Goal: Information Seeking & Learning: Learn about a topic

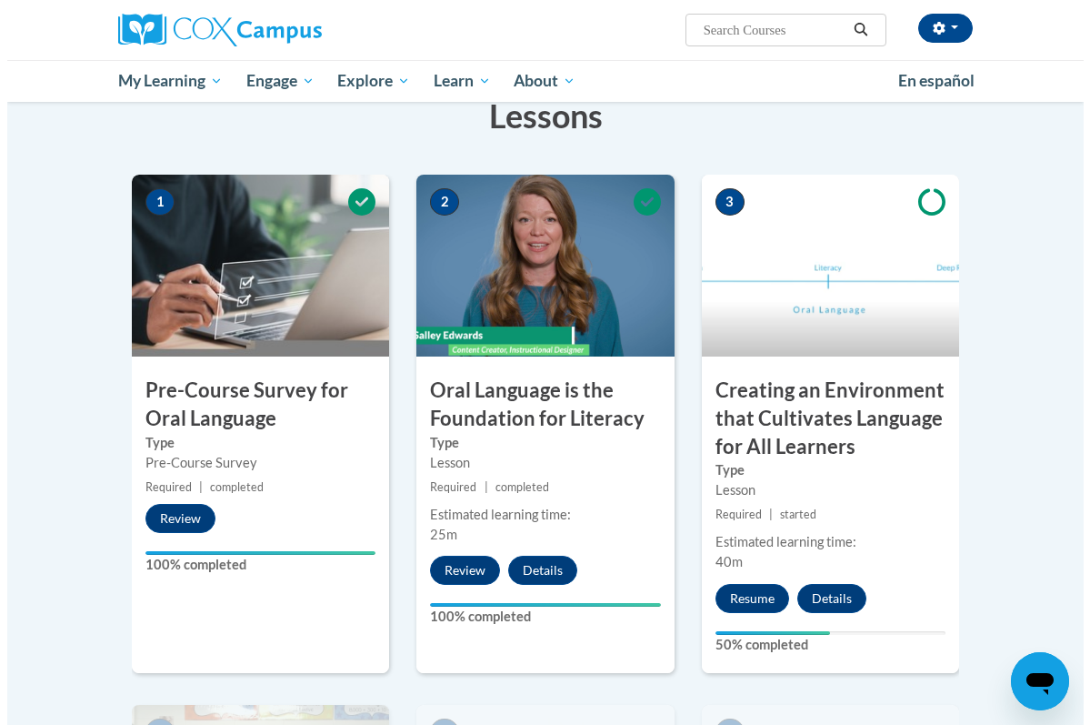
scroll to position [409, 0]
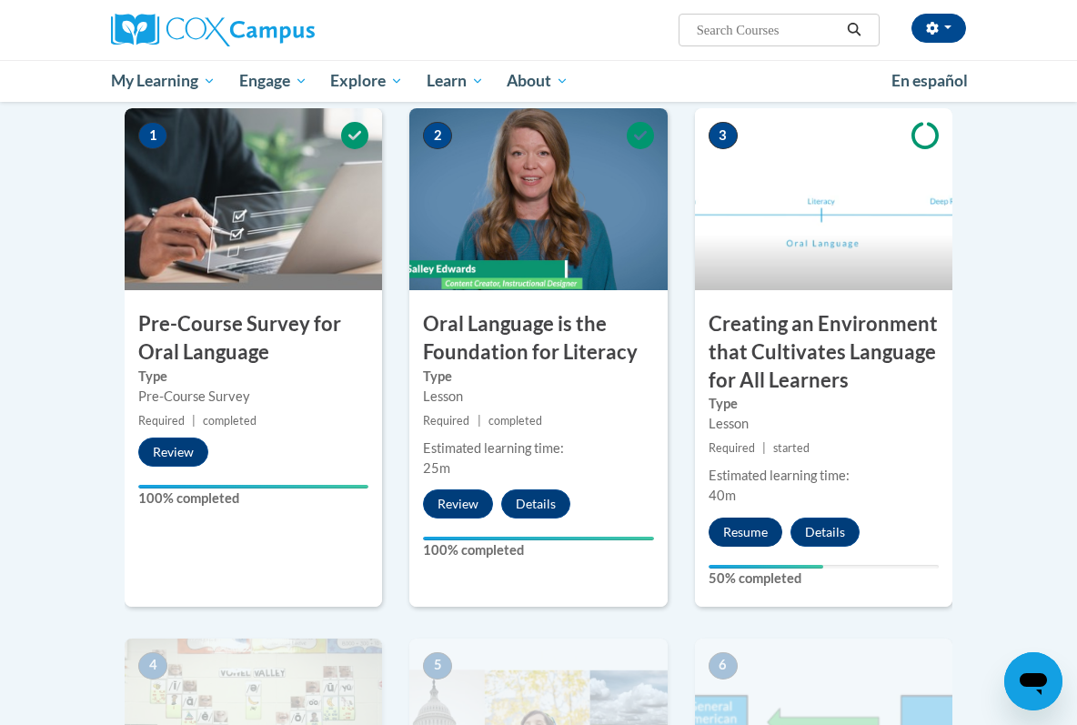
click at [760, 530] on button "Resume" at bounding box center [746, 532] width 74 height 29
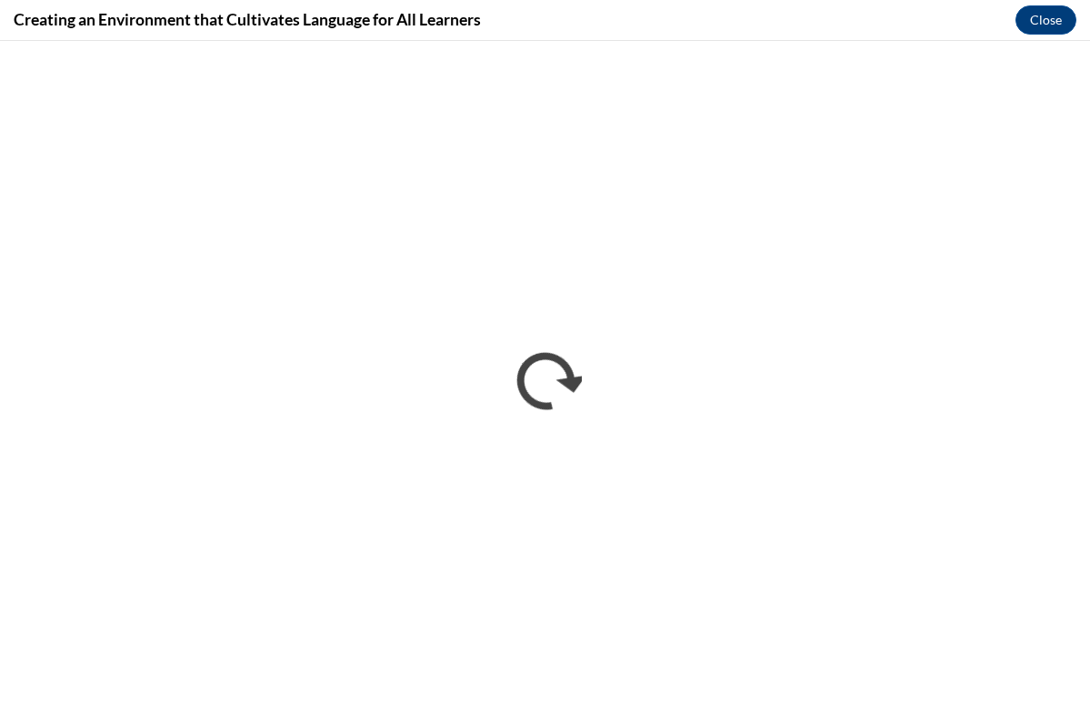
scroll to position [0, 0]
click at [1035, 24] on button "Close" at bounding box center [1046, 19] width 61 height 29
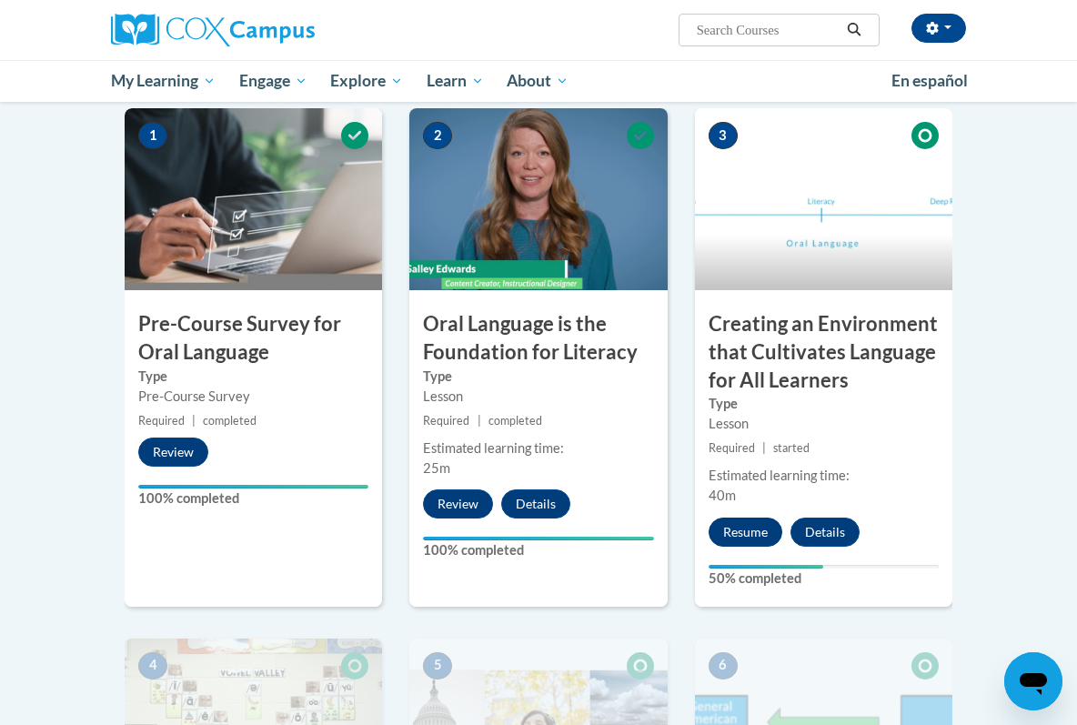
click at [765, 527] on button "Resume" at bounding box center [746, 532] width 74 height 29
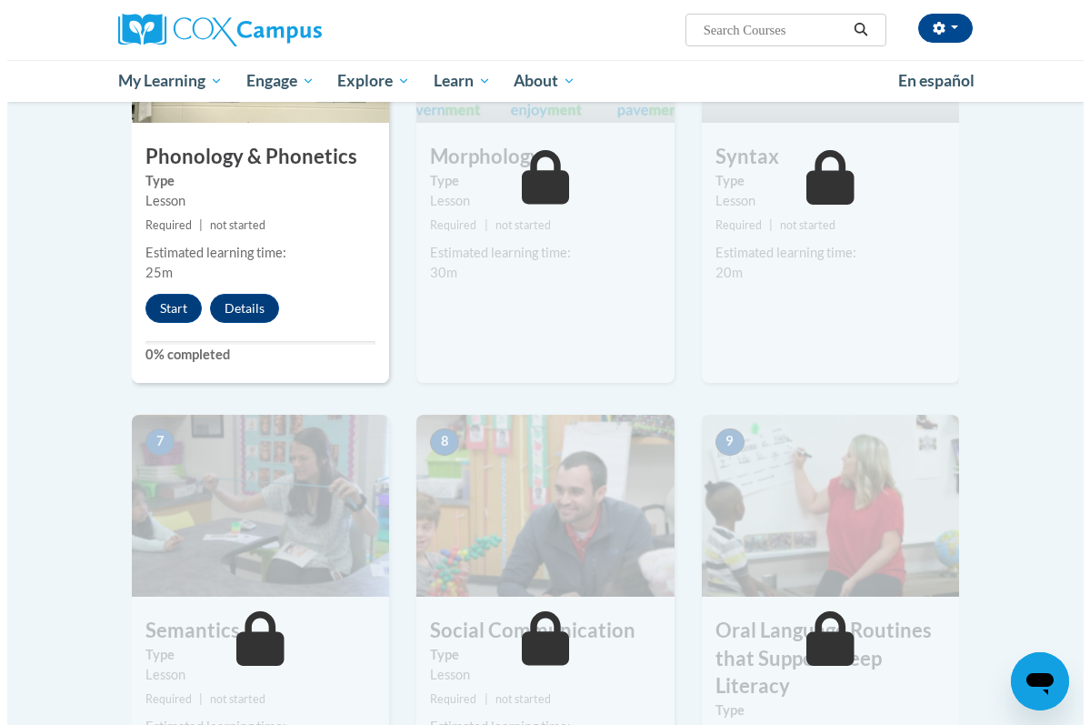
scroll to position [1196, 0]
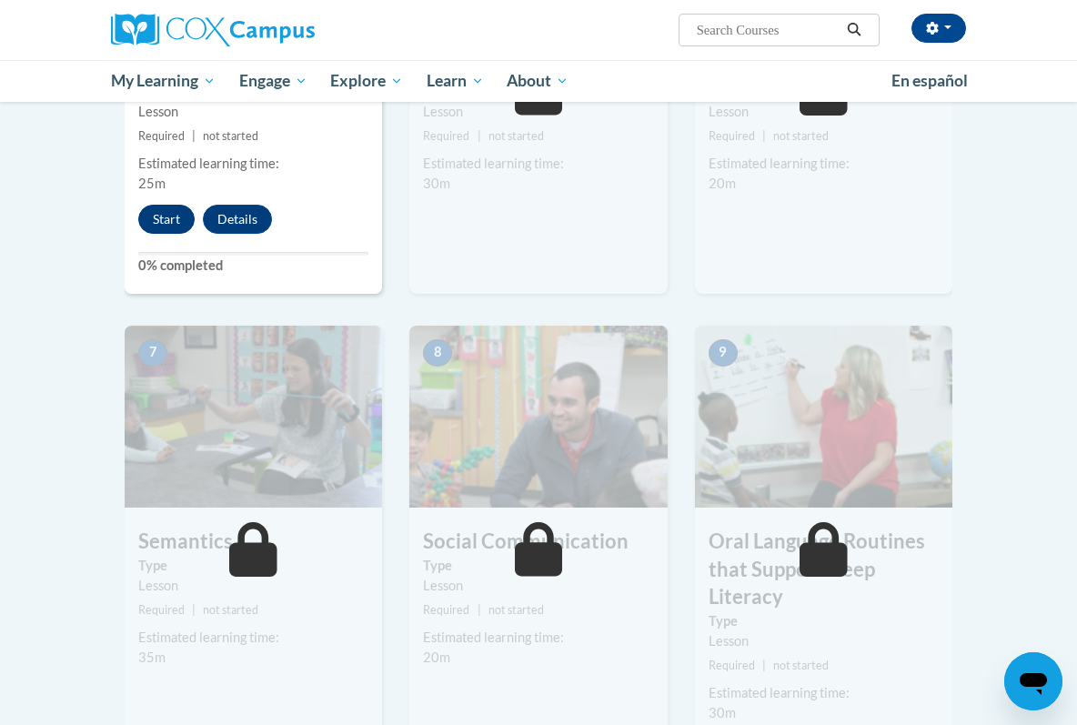
click at [159, 206] on button "Start" at bounding box center [166, 219] width 56 height 29
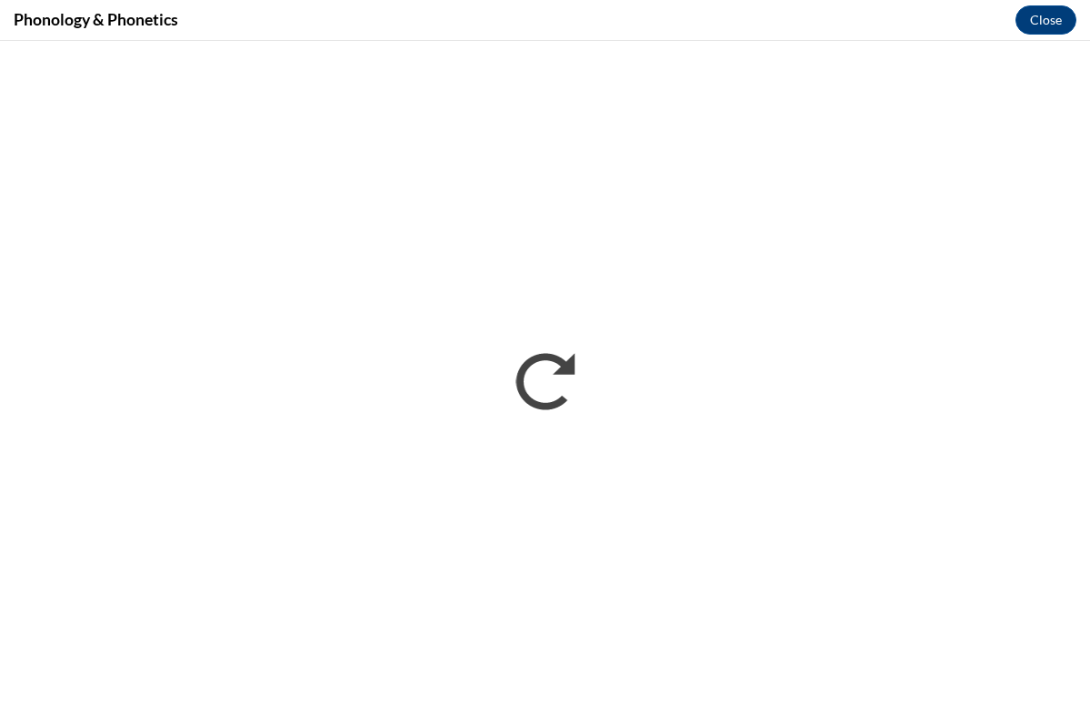
scroll to position [0, 0]
